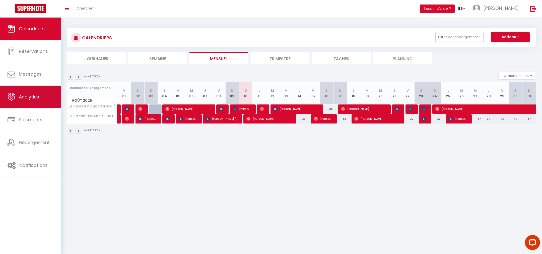
click at [34, 96] on span "Analytics" at bounding box center [29, 97] width 20 height 6
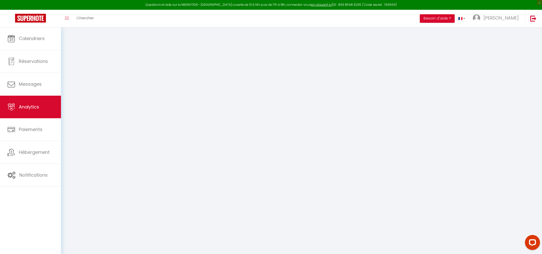
select select "2025"
select select "8"
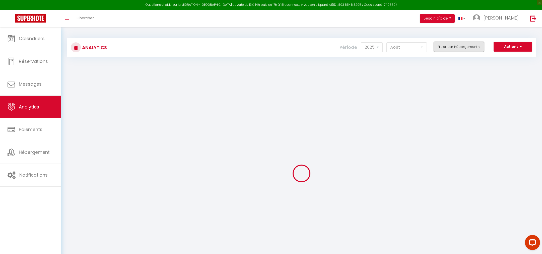
click at [457, 43] on button "Filtrer par hébergement" at bounding box center [459, 47] width 50 height 10
checkbox input "false"
checkbox Wifi "false"
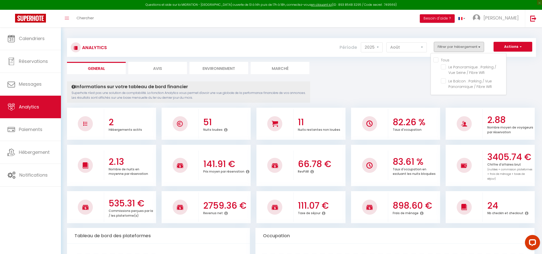
click at [457, 62] on input "Tous" at bounding box center [469, 59] width 73 height 5
checkbox input "true"
checkbox Wifi "true"
click at [458, 67] on Wifi "checkbox" at bounding box center [473, 66] width 65 height 5
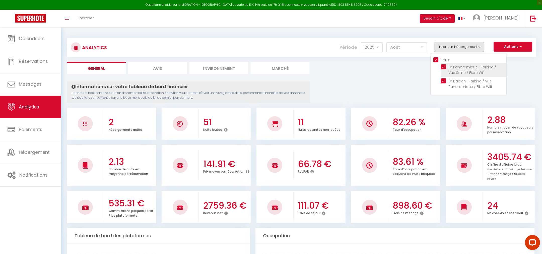
checkbox Wifi "false"
checkbox input "false"
click at [456, 67] on Wifi "checkbox" at bounding box center [473, 66] width 65 height 5
checkbox Wifi "true"
checkbox input "true"
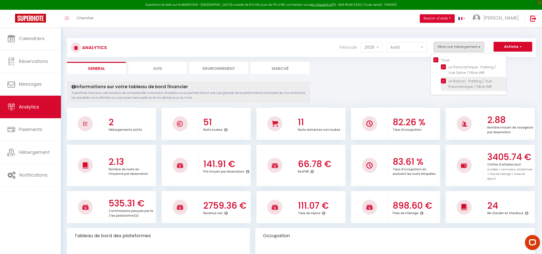
click at [446, 82] on Wifi "checkbox" at bounding box center [473, 81] width 65 height 5
checkbox Wifi "false"
checkbox input "false"
